Goal: Transaction & Acquisition: Subscribe to service/newsletter

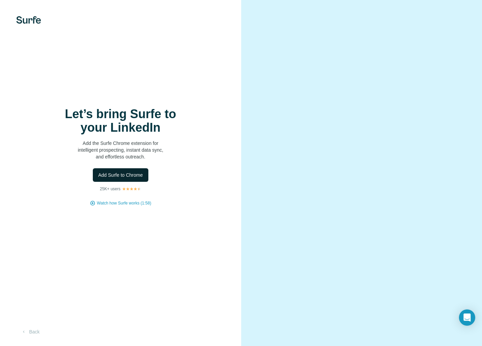
click at [127, 175] on span "Add Surfe to Chrome" at bounding box center [120, 175] width 45 height 7
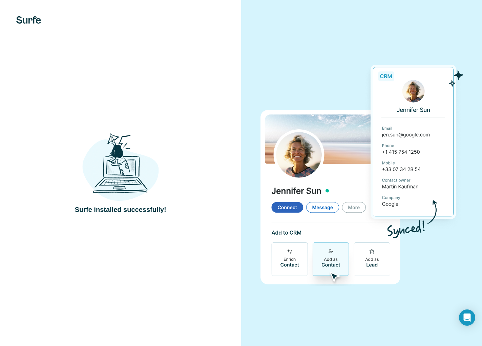
click at [398, 9] on div at bounding box center [361, 173] width 241 height 346
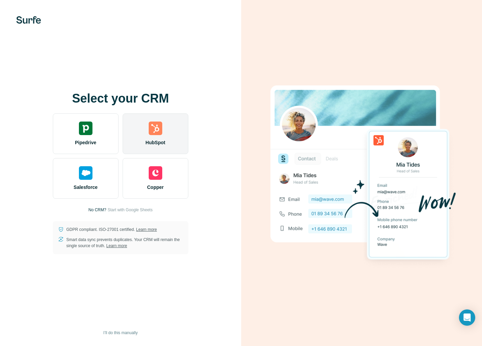
drag, startPoint x: 157, startPoint y: 134, endPoint x: 183, endPoint y: 115, distance: 32.0
click at [157, 134] on img at bounding box center [156, 128] width 14 height 14
click at [163, 132] on div "HubSpot" at bounding box center [156, 133] width 66 height 41
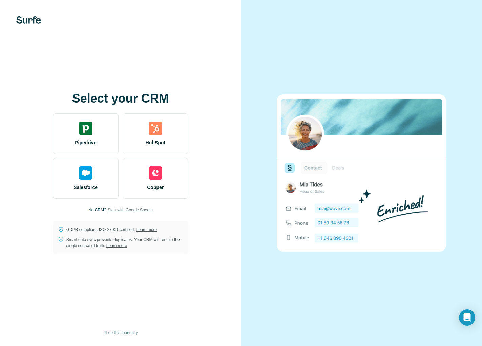
click at [137, 210] on span "Start with Google Sheets" at bounding box center [130, 210] width 45 height 6
